Goal: Register for event/course

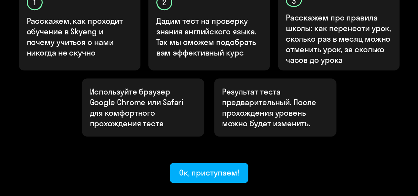
scroll to position [262, 0]
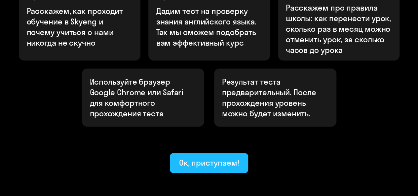
click at [209, 157] on div "Ок, приступаем!" at bounding box center [209, 162] width 60 height 11
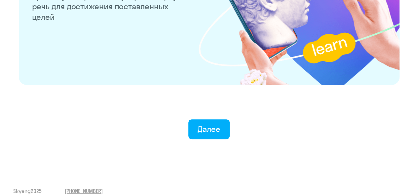
scroll to position [1337, 0]
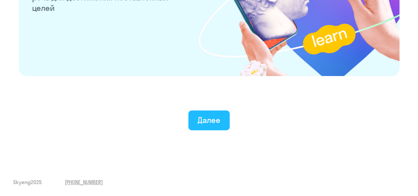
click at [217, 121] on div "Далее" at bounding box center [209, 120] width 23 height 11
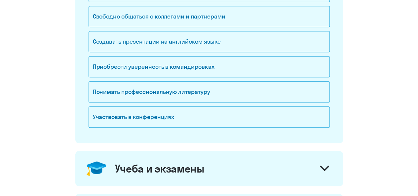
scroll to position [165, 0]
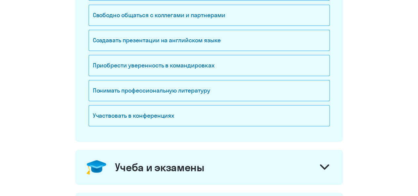
click at [217, 121] on div "Участвовать в конференциях" at bounding box center [209, 115] width 241 height 21
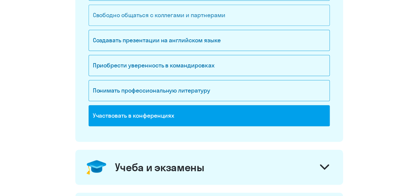
click at [162, 24] on div "Свободно общаться с коллегами и партнерами" at bounding box center [209, 15] width 241 height 21
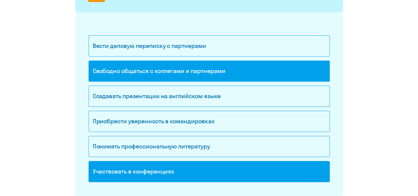
scroll to position [108, 0]
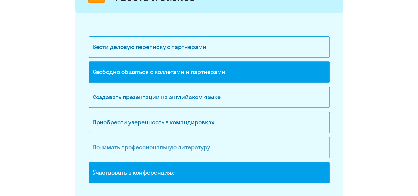
click at [158, 144] on div "Понимать профессиональную литературу" at bounding box center [209, 147] width 241 height 21
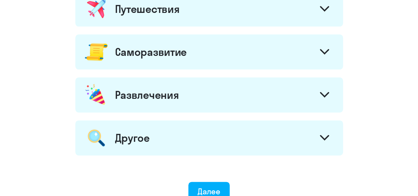
scroll to position [387, 0]
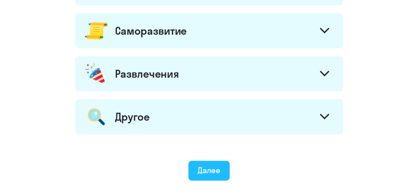
click at [210, 167] on div "Далее" at bounding box center [209, 170] width 23 height 11
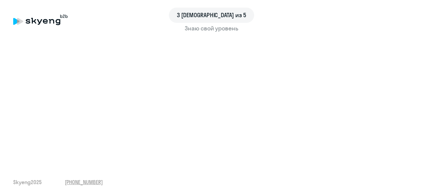
click at [305, 21] on div "3 [DEMOGRAPHIC_DATA] из 5" at bounding box center [211, 15] width 397 height 15
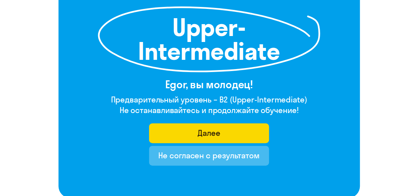
scroll to position [98, 0]
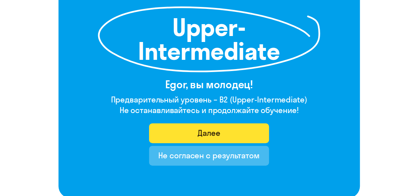
click at [207, 136] on div "Далее" at bounding box center [209, 133] width 23 height 11
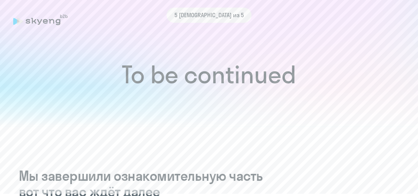
click at [215, 17] on span "5 [DEMOGRAPHIC_DATA] из 5" at bounding box center [209, 15] width 69 height 9
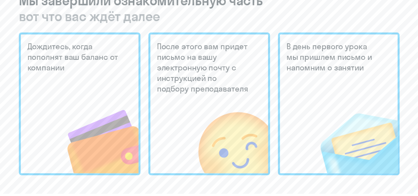
scroll to position [176, 0]
